Goal: Task Accomplishment & Management: Use online tool/utility

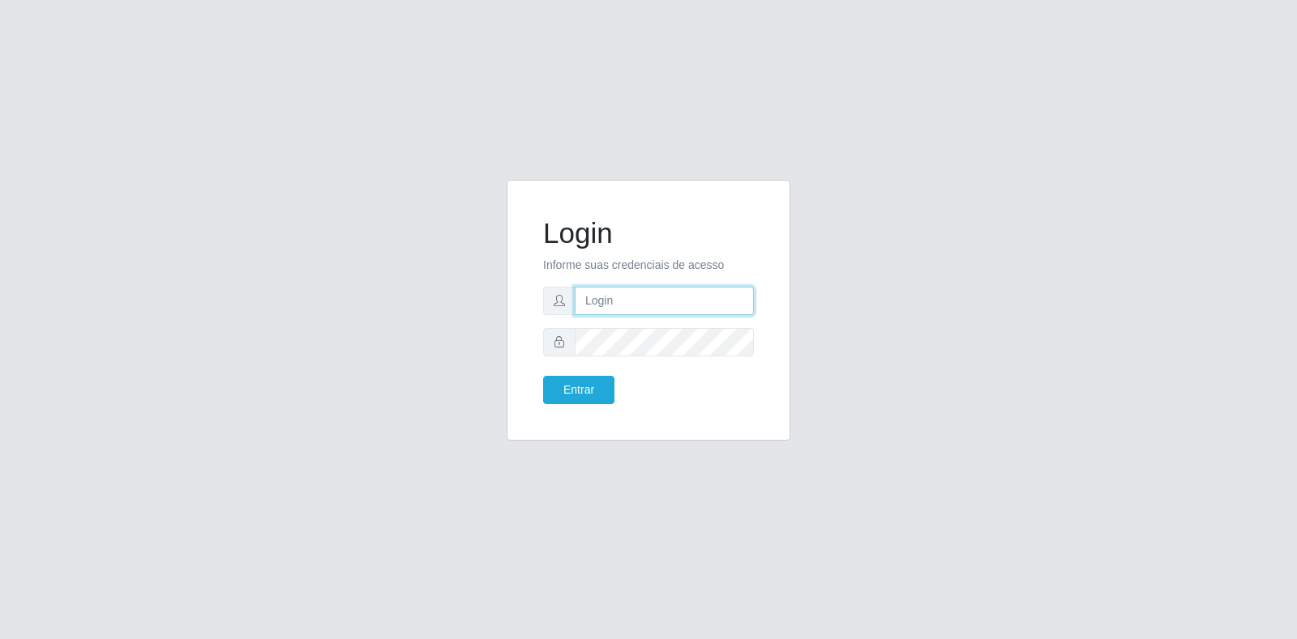
type input "[EMAIL_ADDRESS][DOMAIN_NAME]"
click at [511, 401] on div "Login Informe suas credenciais de acesso [PERSON_NAME][EMAIL_ADDRESS][DOMAIN_NA…" at bounding box center [649, 310] width 284 height 261
click at [548, 388] on button "Entrar" at bounding box center [578, 390] width 71 height 28
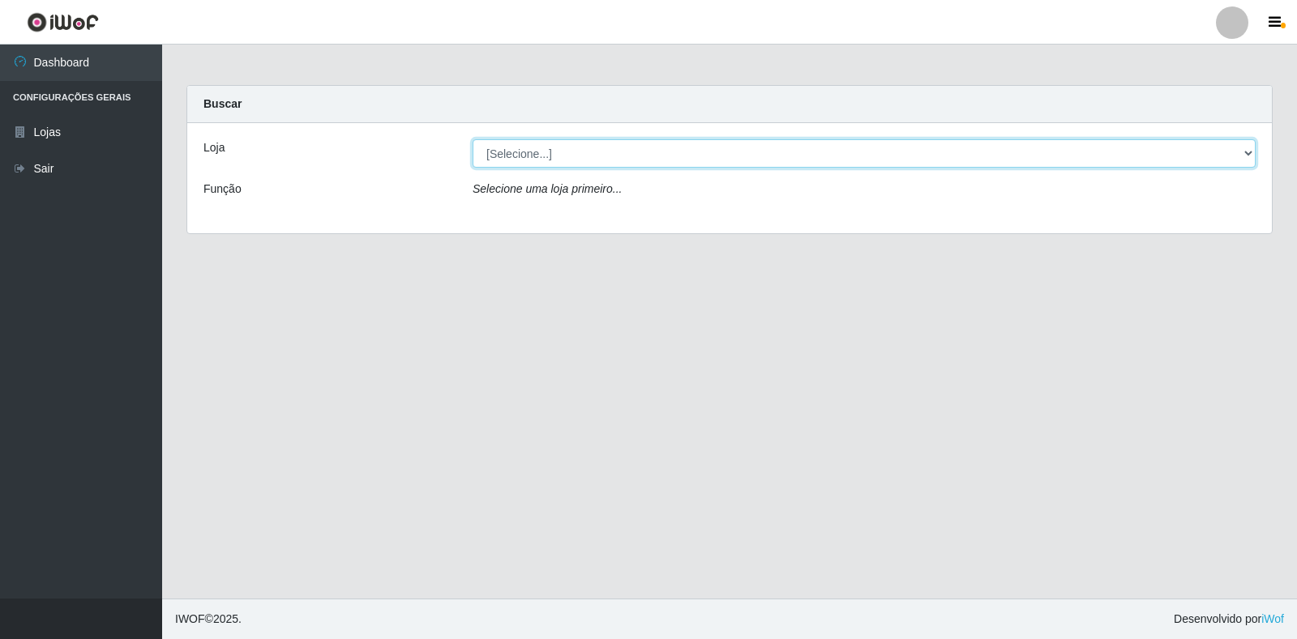
click at [791, 161] on select "[Selecione...] Atacado Vem - Loja 30 Laranjeiras Velha" at bounding box center [864, 153] width 783 height 28
select select "495"
click at [473, 139] on select "[Selecione...] Atacado Vem - Loja 30 Laranjeiras Velha" at bounding box center [864, 153] width 783 height 28
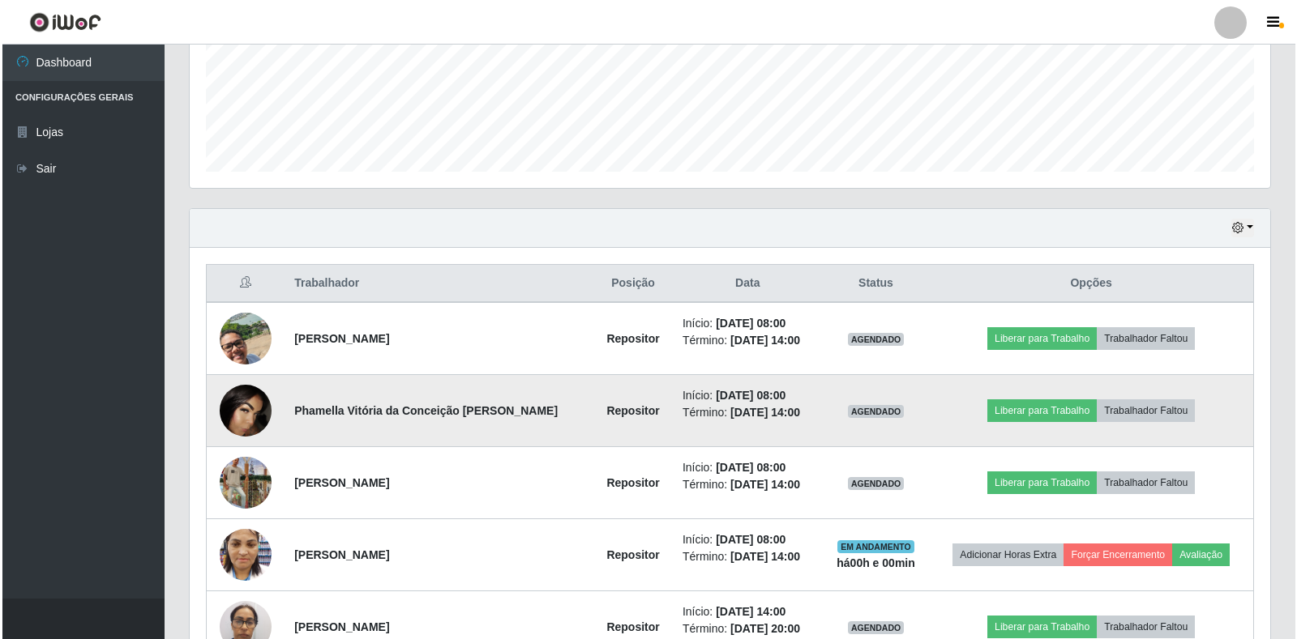
scroll to position [486, 0]
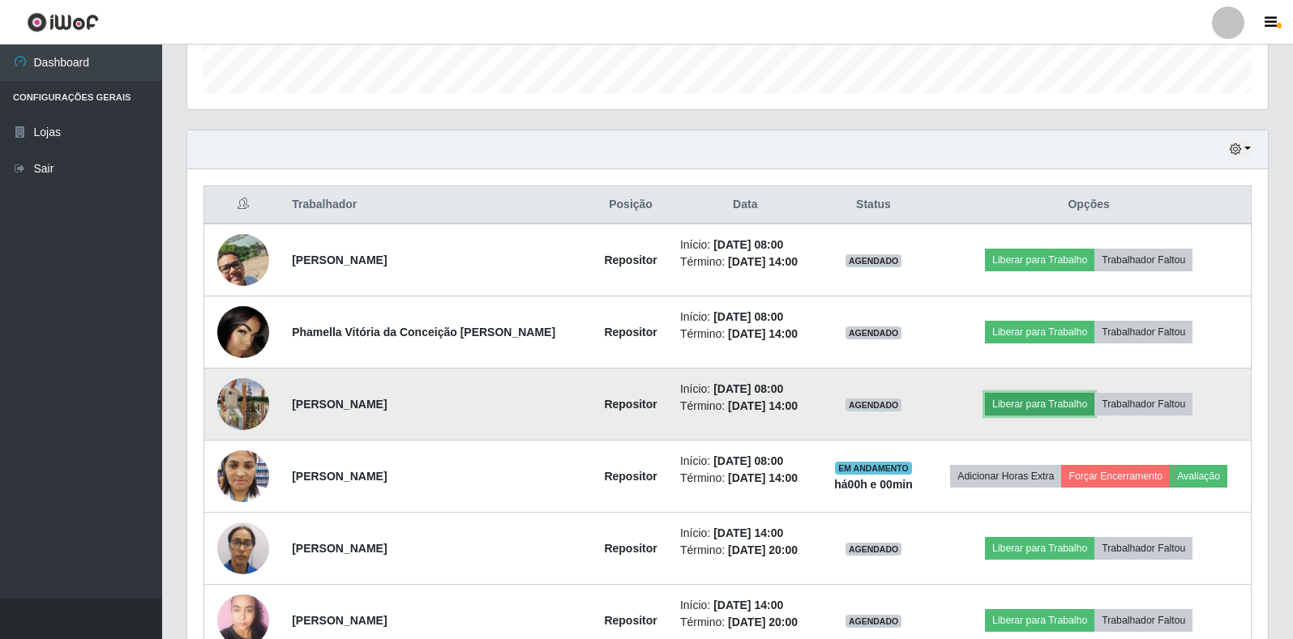
click at [985, 404] on button "Liberar para Trabalho" at bounding box center [1039, 404] width 109 height 23
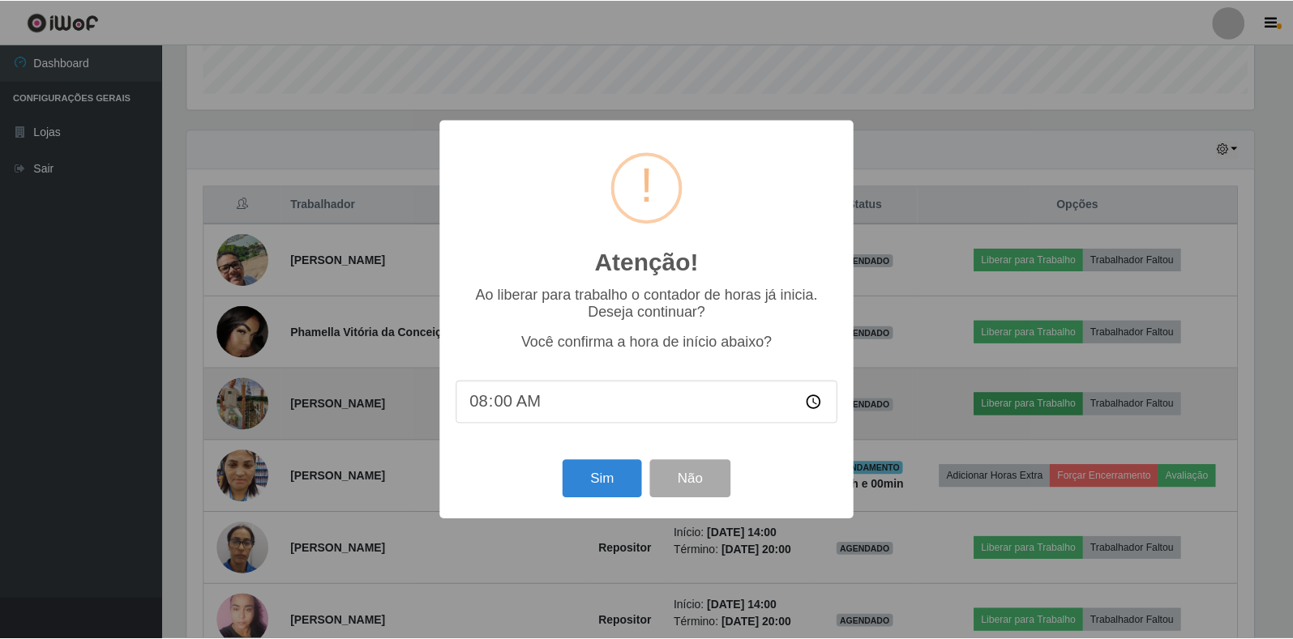
scroll to position [336, 1071]
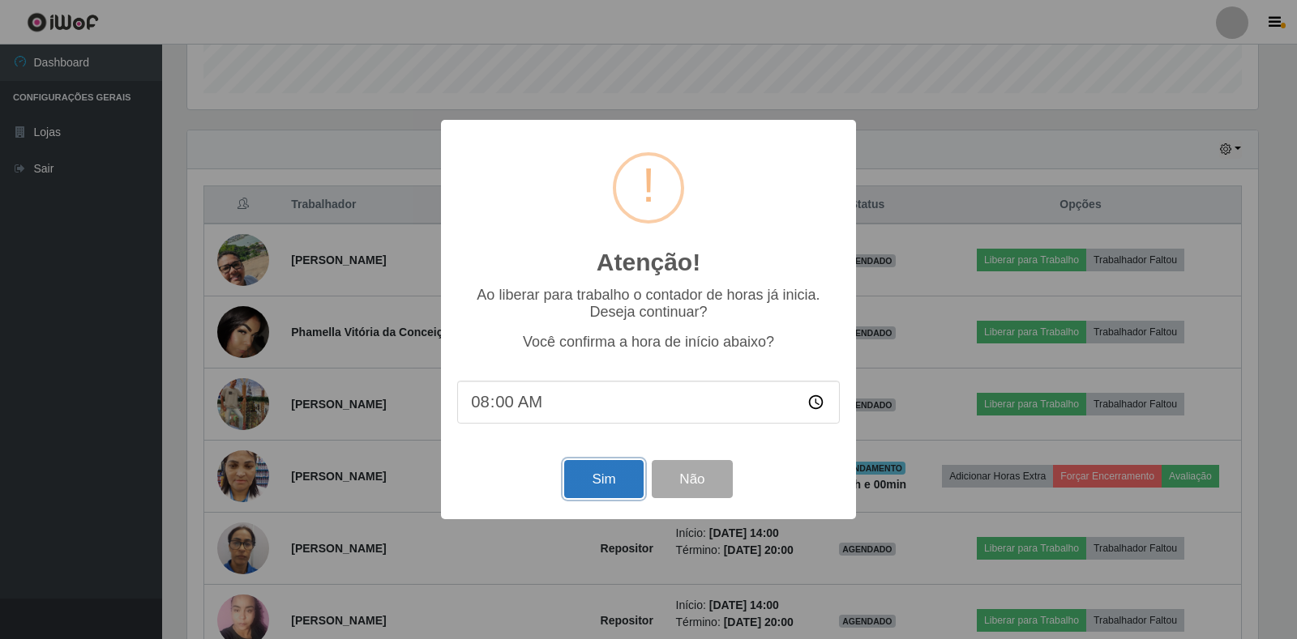
click at [614, 490] on button "Sim" at bounding box center [603, 479] width 79 height 38
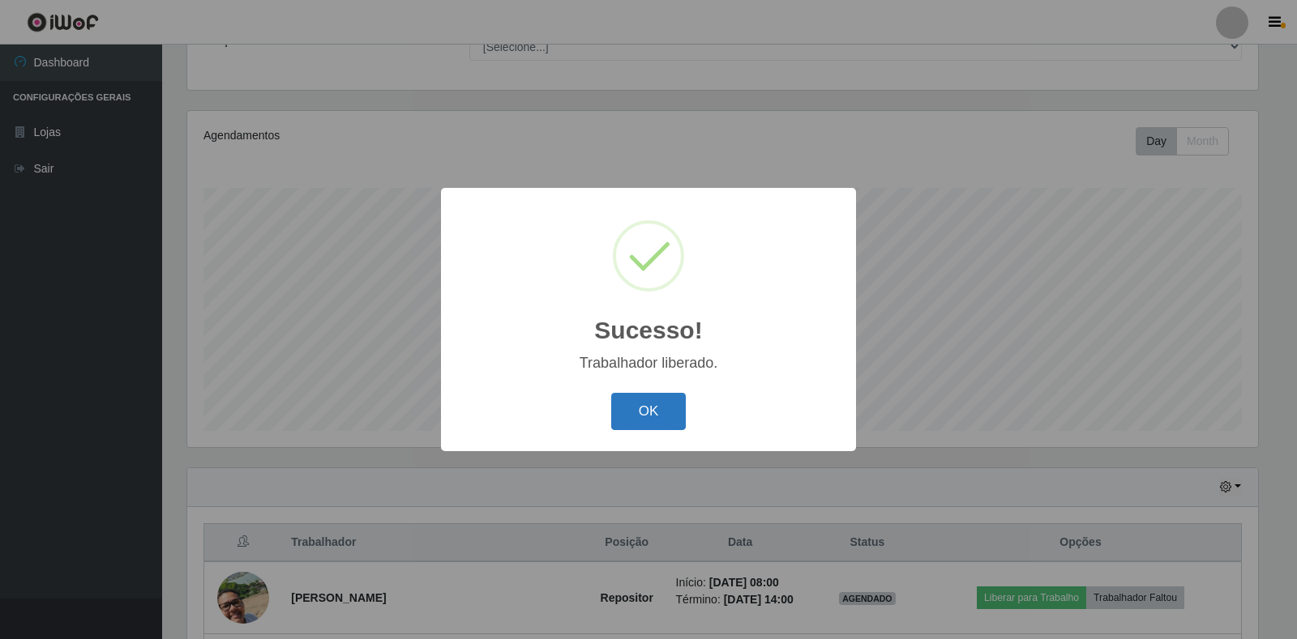
click at [674, 430] on button "OK" at bounding box center [648, 412] width 75 height 38
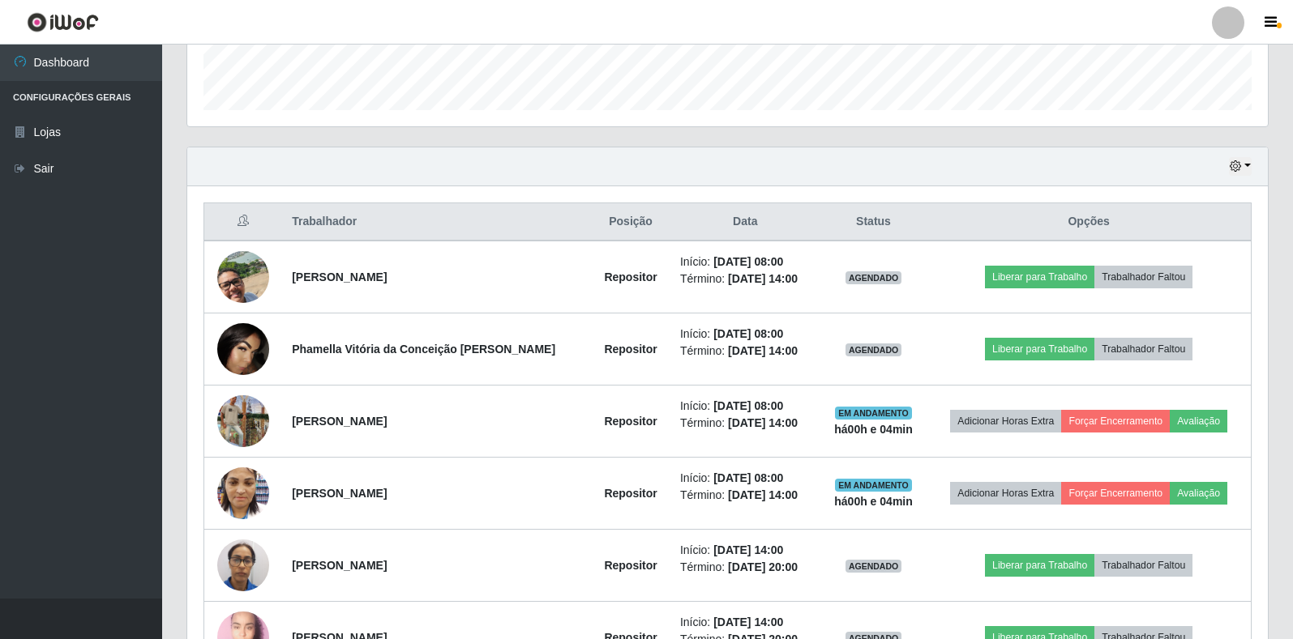
scroll to position [473, 0]
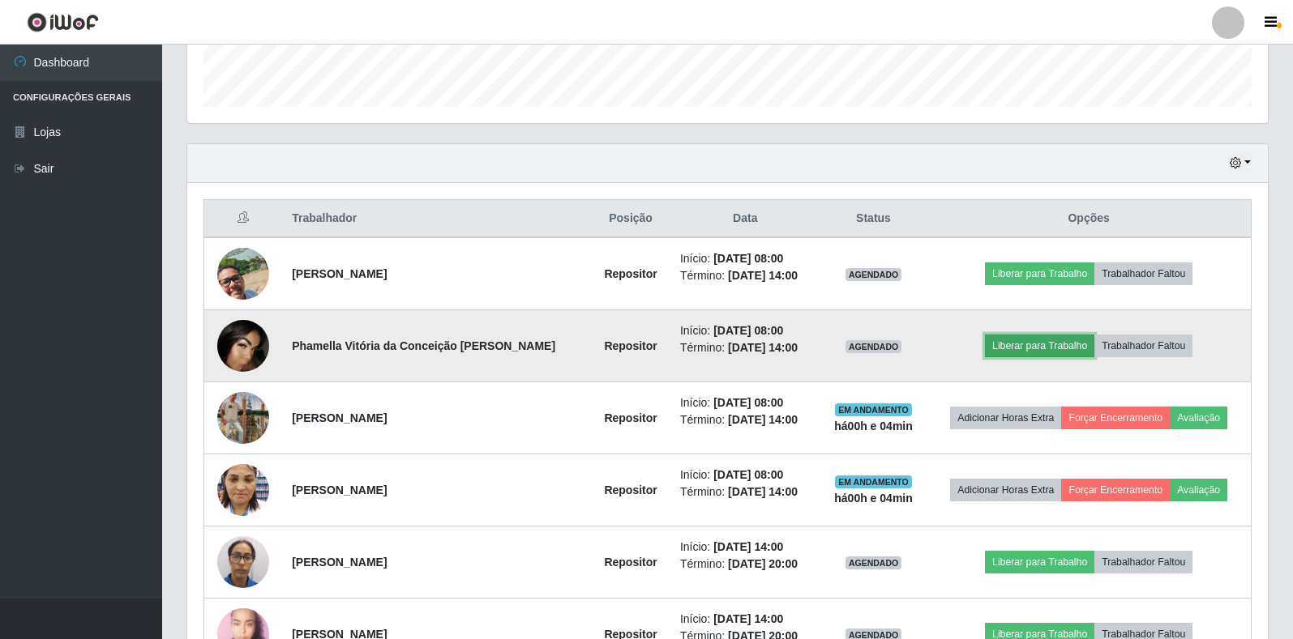
click at [1012, 340] on button "Liberar para Trabalho" at bounding box center [1039, 346] width 109 height 23
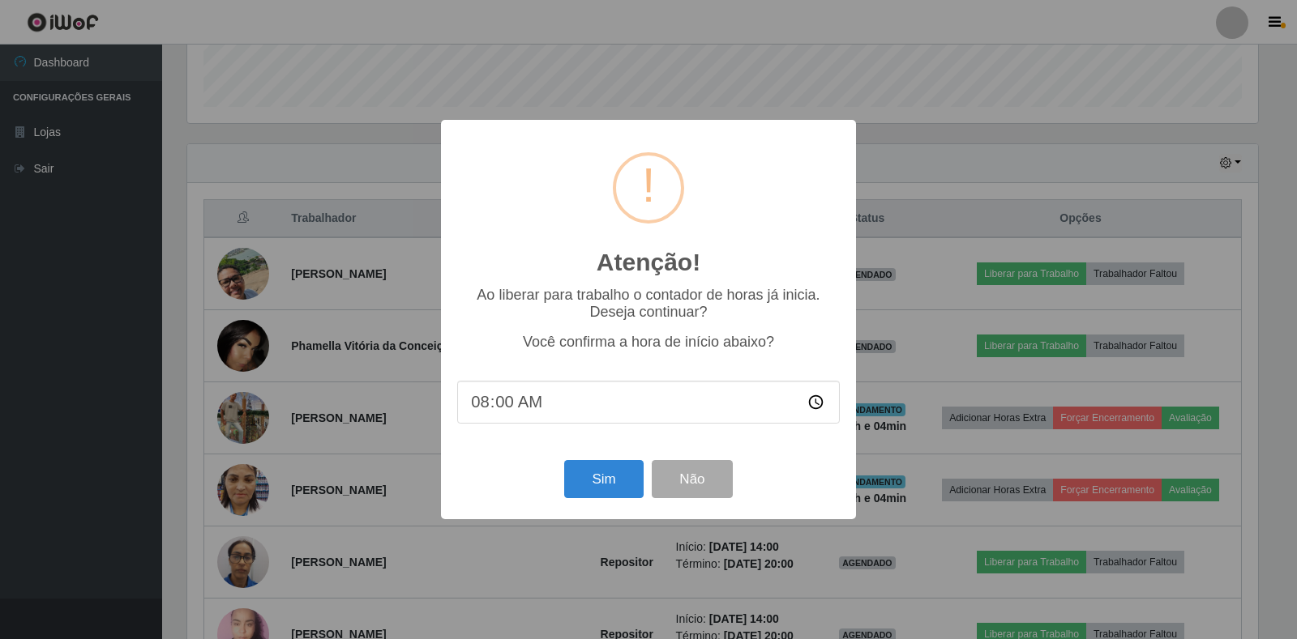
type input "08:05"
click at [588, 466] on button "Sim" at bounding box center [603, 479] width 79 height 38
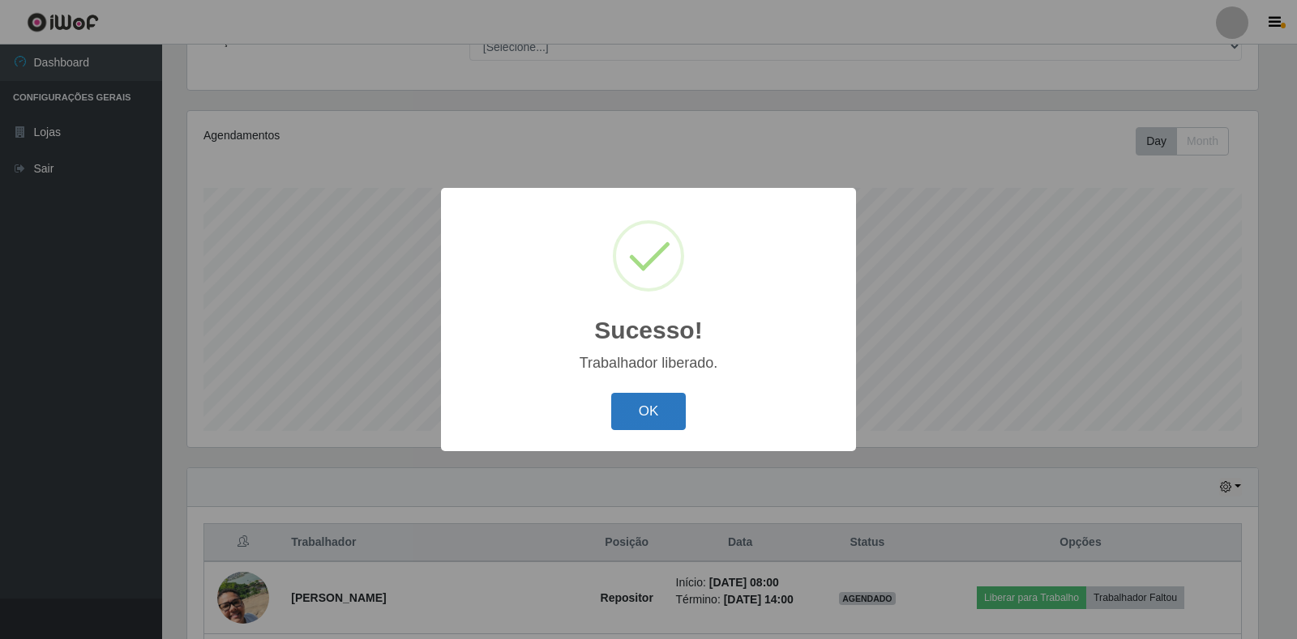
click at [649, 412] on button "OK" at bounding box center [648, 412] width 75 height 38
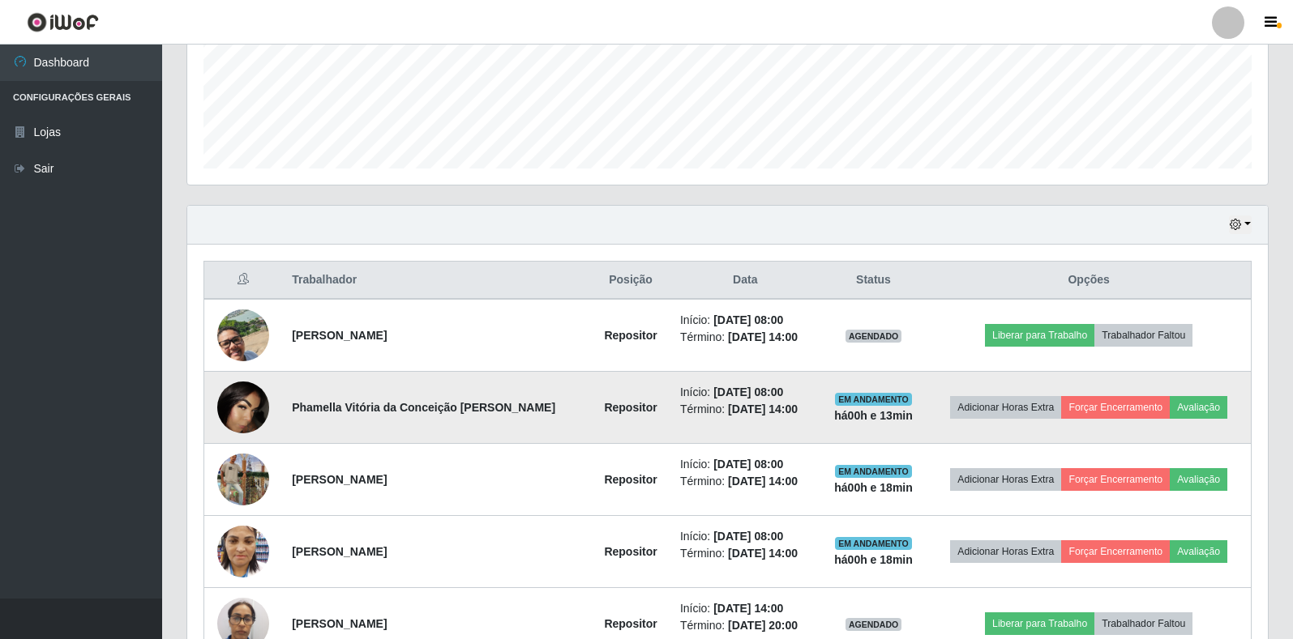
scroll to position [473, 0]
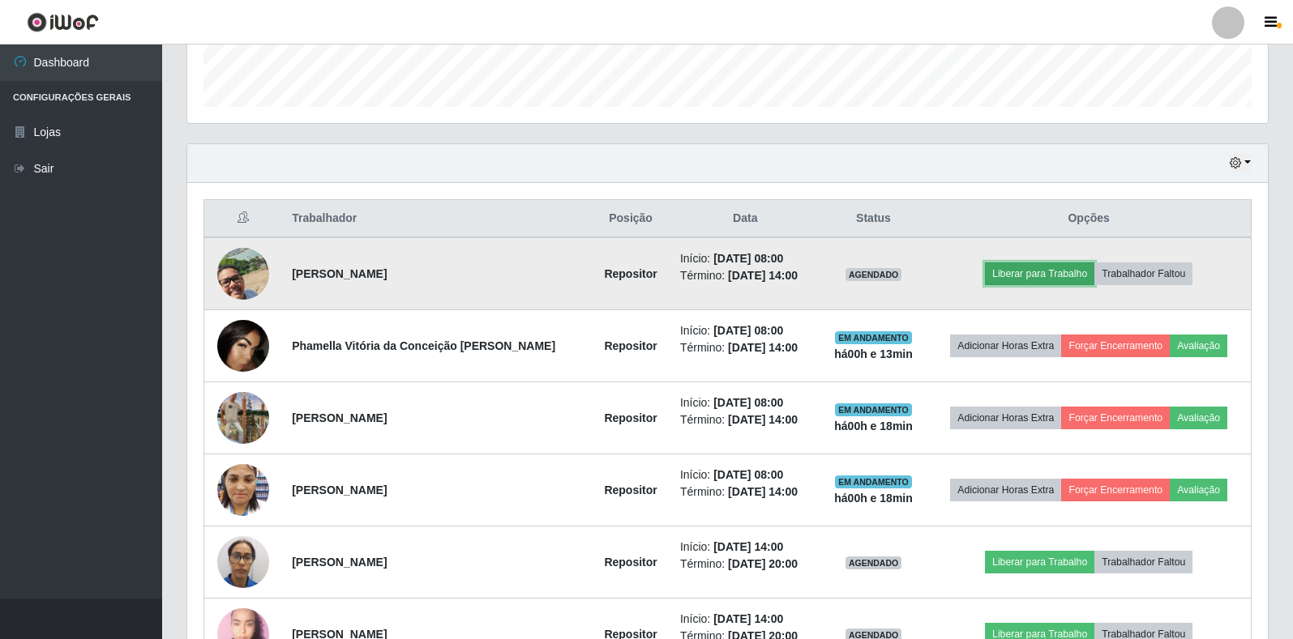
click at [1046, 263] on button "Liberar para Trabalho" at bounding box center [1039, 274] width 109 height 23
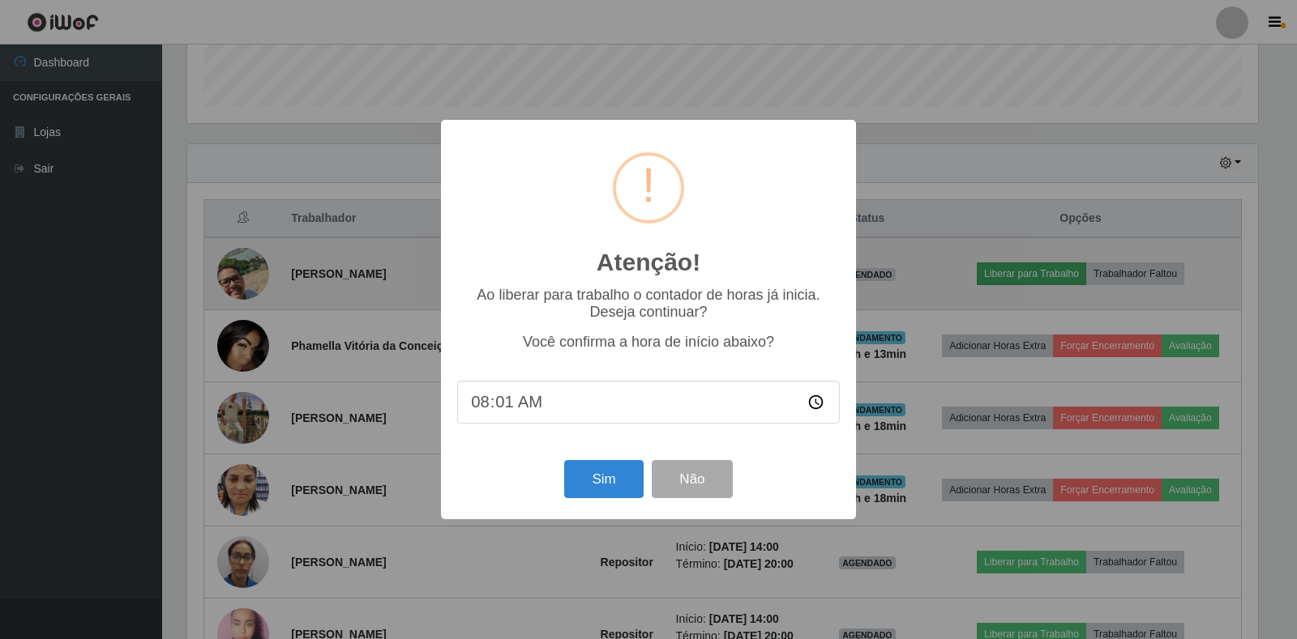
type input "08:18"
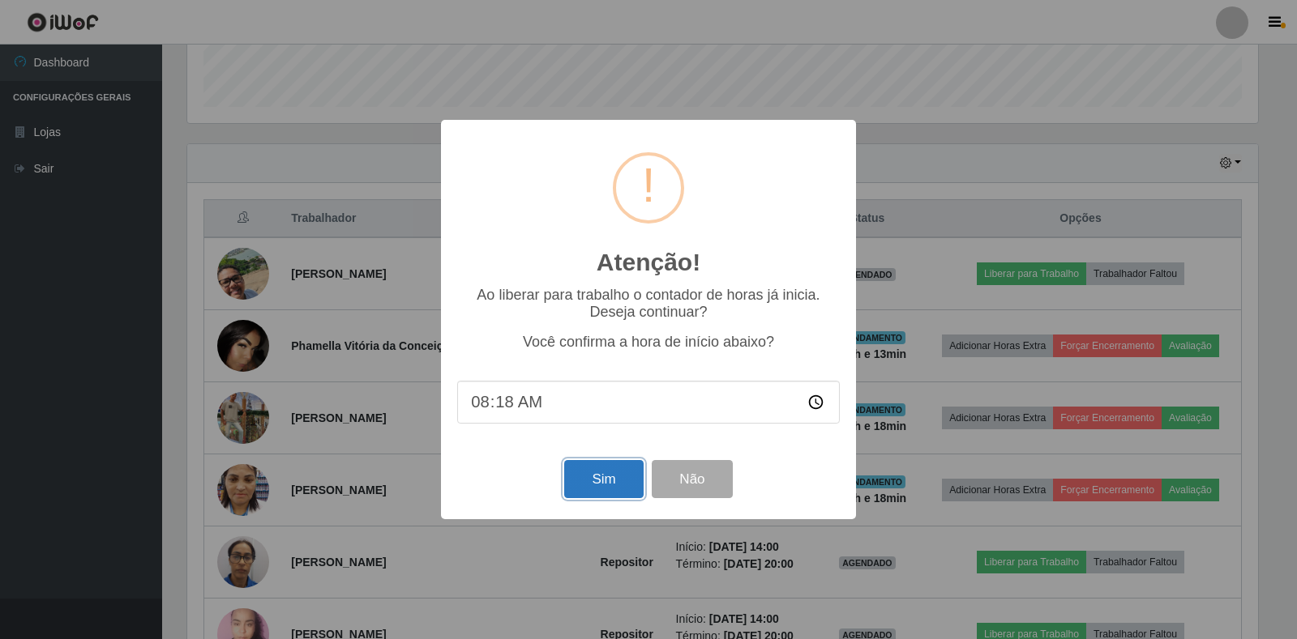
click at [613, 495] on button "Sim" at bounding box center [603, 479] width 79 height 38
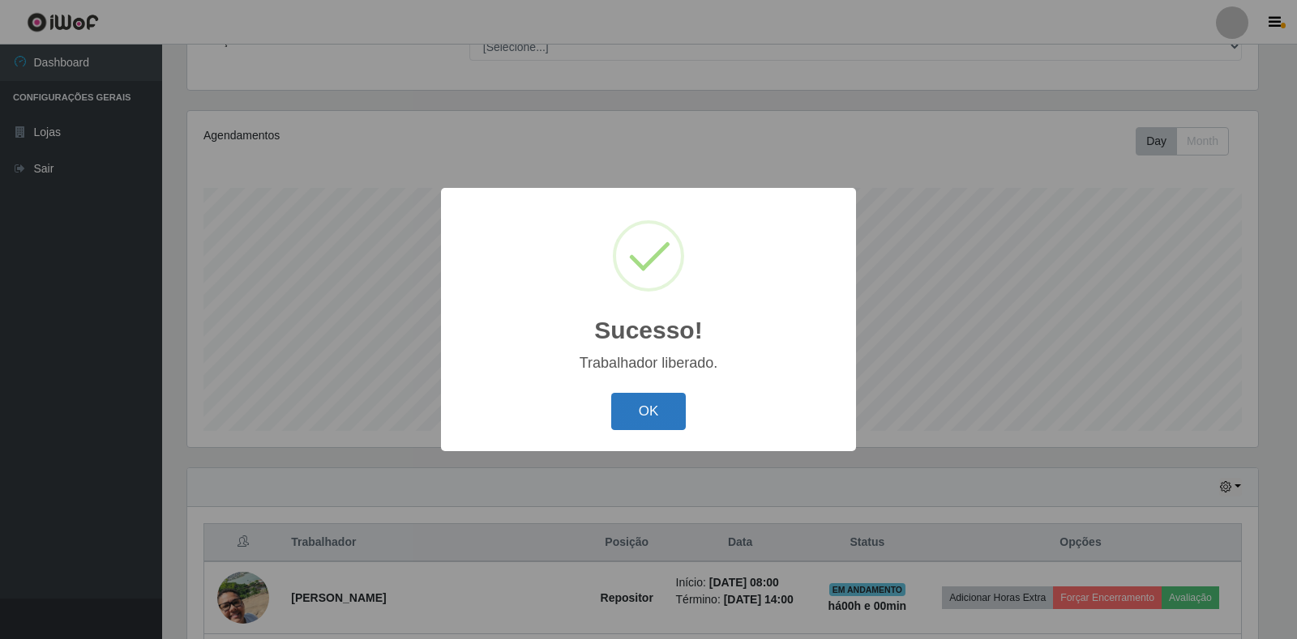
click at [671, 411] on button "OK" at bounding box center [648, 412] width 75 height 38
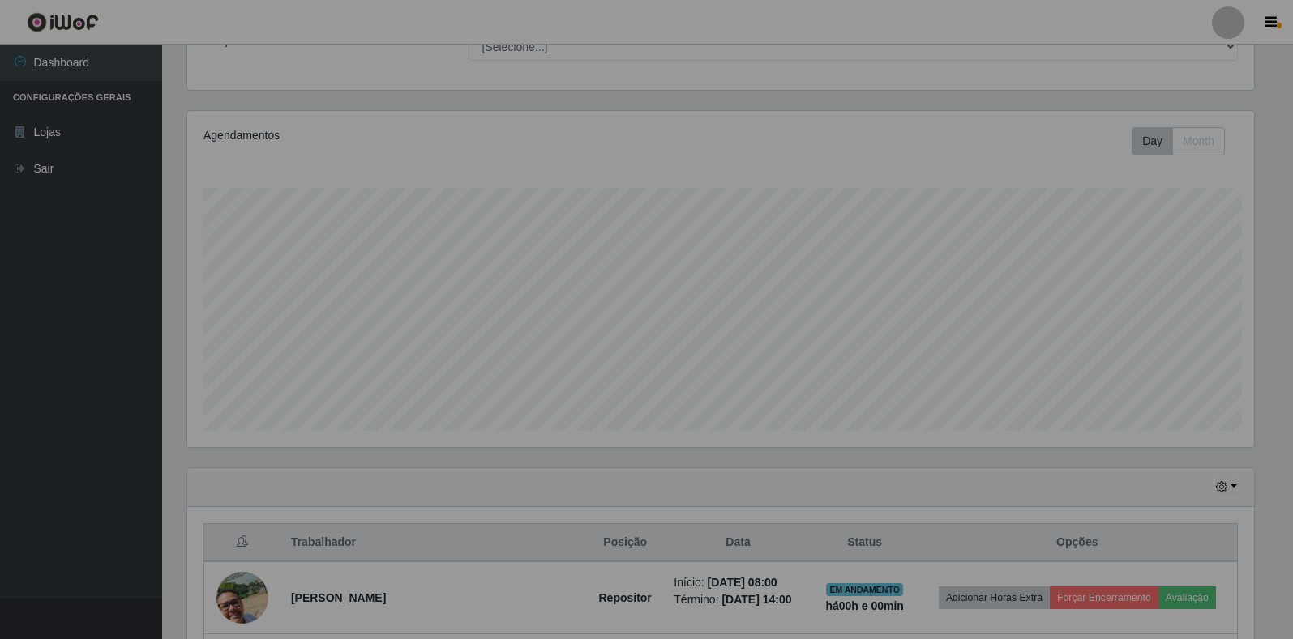
scroll to position [336, 1080]
